Goal: Find specific page/section: Find specific page/section

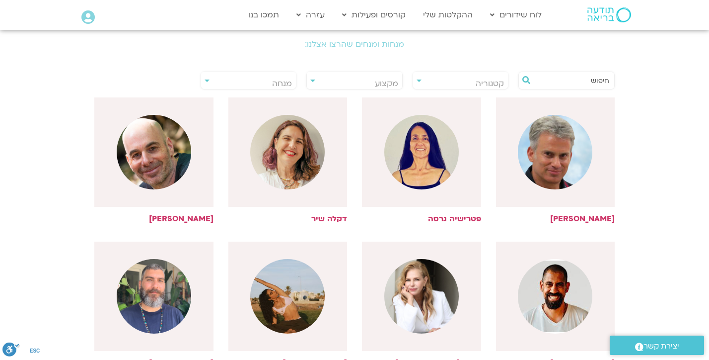
scroll to position [107, 0]
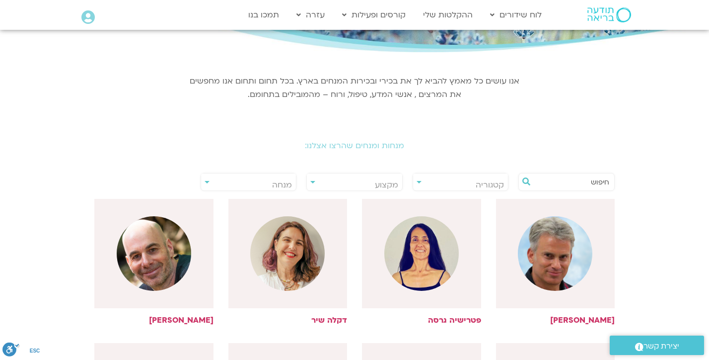
click at [559, 182] on input "text" at bounding box center [572, 181] width 76 height 17
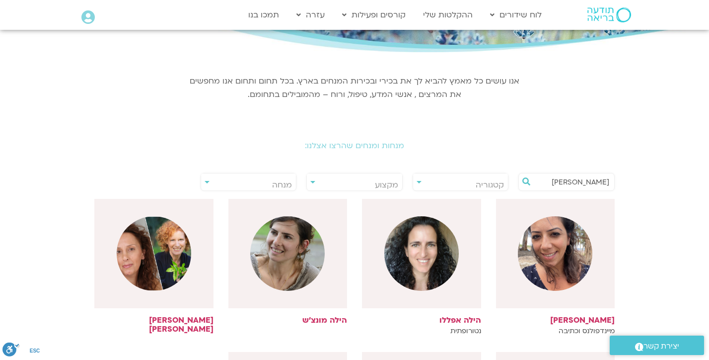
type input "[PERSON_NAME]"
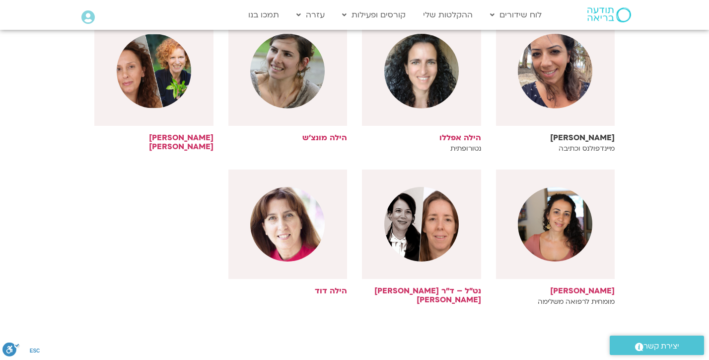
scroll to position [291, 0]
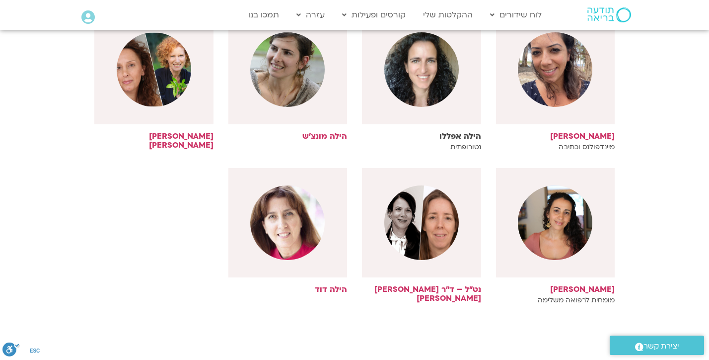
click at [465, 143] on p "נטורופתית" at bounding box center [421, 147] width 119 height 8
click at [445, 80] on img at bounding box center [421, 69] width 75 height 75
click at [466, 133] on h6 "הילה אפללו" at bounding box center [421, 136] width 119 height 9
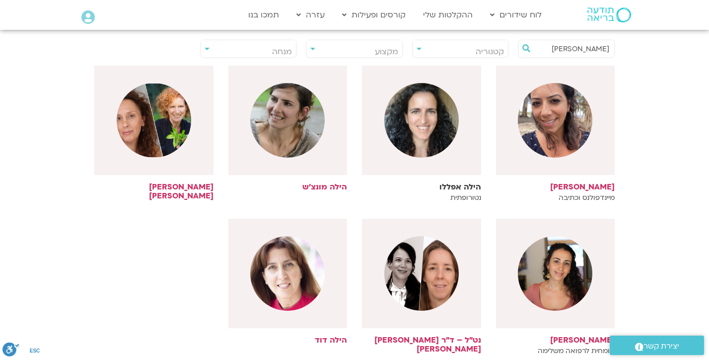
scroll to position [239, 0]
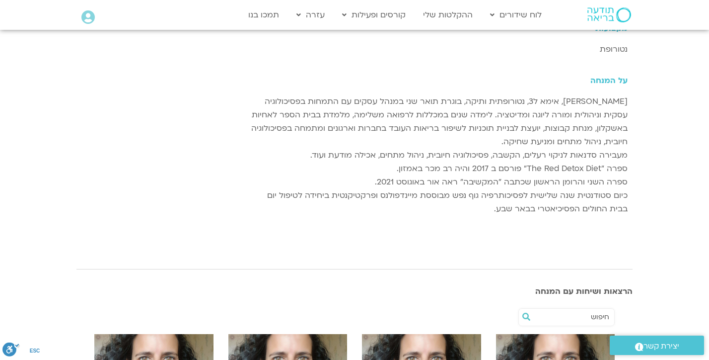
scroll to position [158, 0]
